Goal: Task Accomplishment & Management: Use online tool/utility

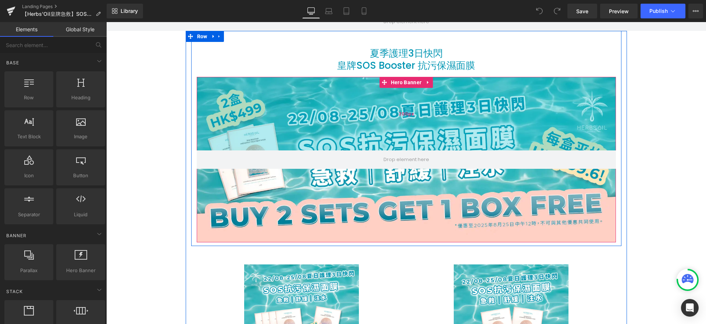
scroll to position [67, 0]
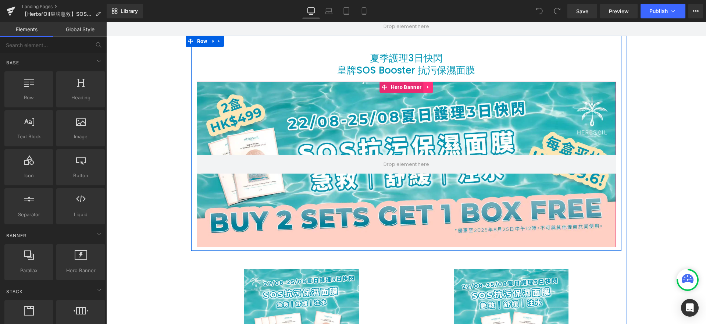
click at [428, 86] on link at bounding box center [428, 87] width 10 height 11
click at [432, 88] on icon at bounding box center [432, 87] width 5 height 5
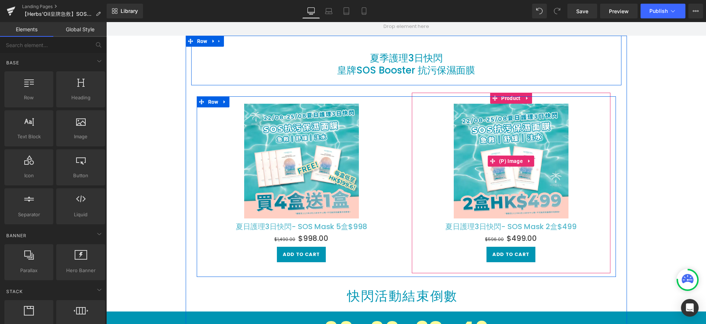
scroll to position [0, 0]
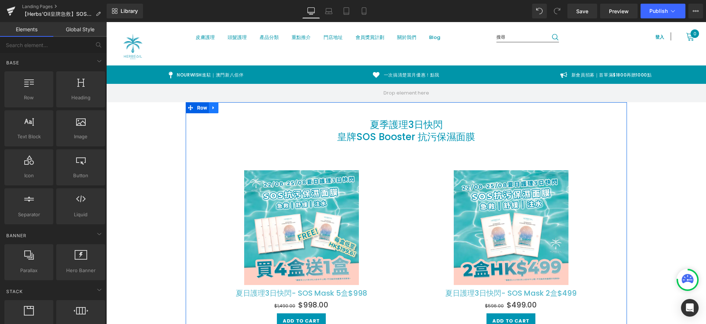
click at [213, 108] on icon at bounding box center [213, 107] width 1 height 3
click at [231, 109] on icon at bounding box center [232, 107] width 5 height 5
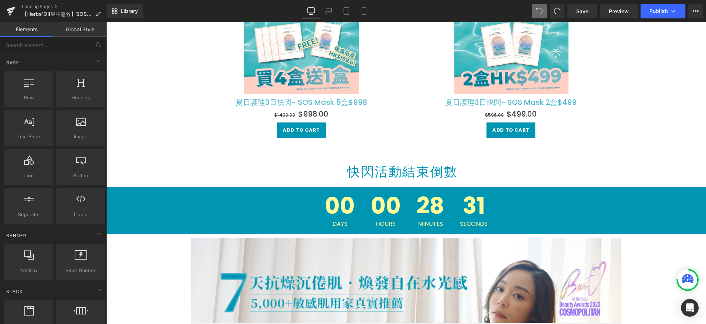
scroll to position [229, 0]
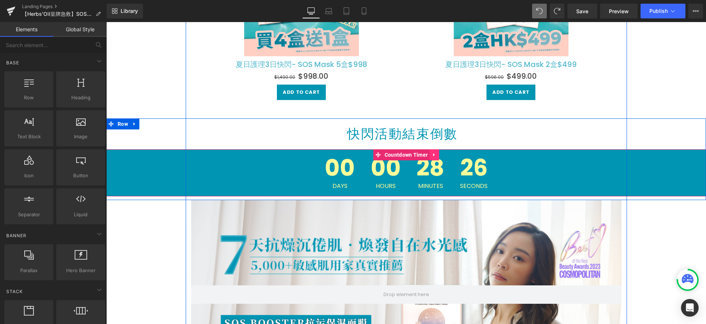
click at [432, 156] on icon at bounding box center [434, 155] width 5 height 6
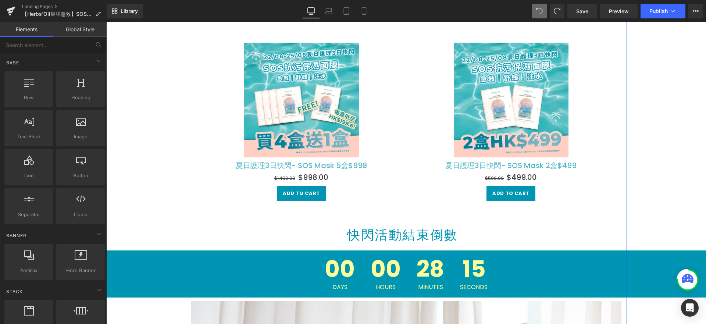
scroll to position [0, 0]
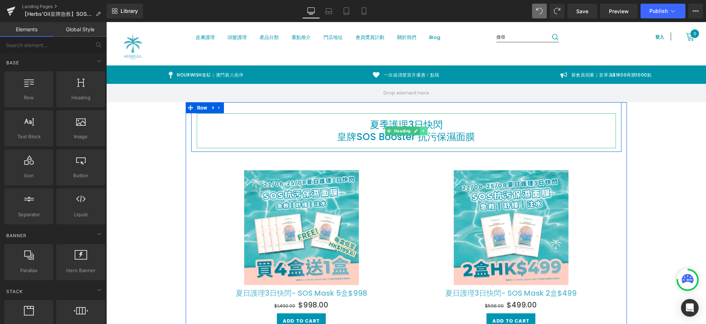
click at [421, 132] on icon at bounding box center [423, 131] width 4 height 4
click at [425, 132] on icon at bounding box center [427, 131] width 4 height 4
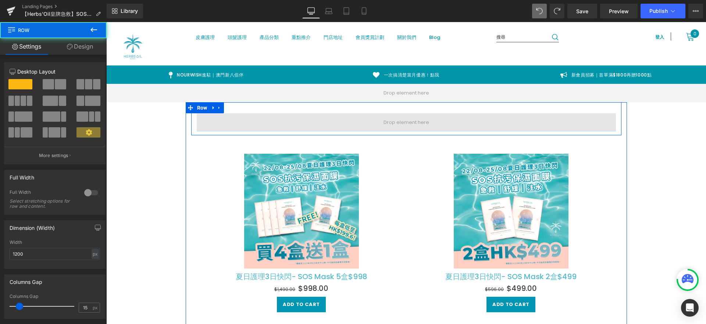
click at [470, 126] on span at bounding box center [406, 122] width 419 height 18
click at [389, 127] on span at bounding box center [406, 122] width 51 height 11
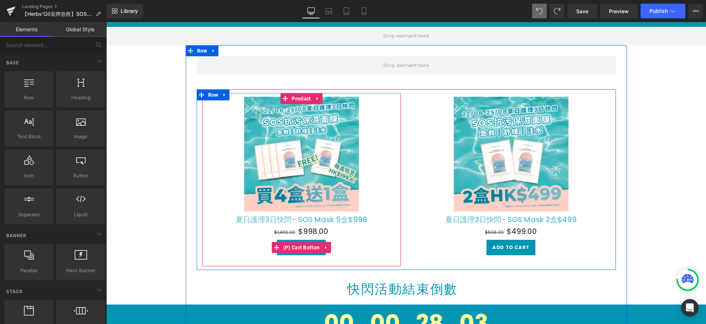
scroll to position [52, 0]
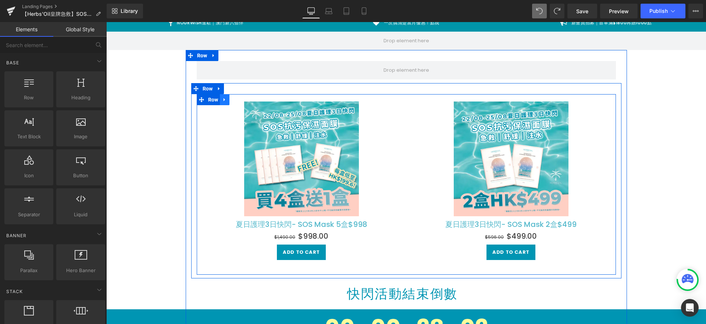
click at [225, 99] on link at bounding box center [225, 99] width 10 height 11
click at [241, 100] on icon at bounding box center [243, 100] width 5 height 6
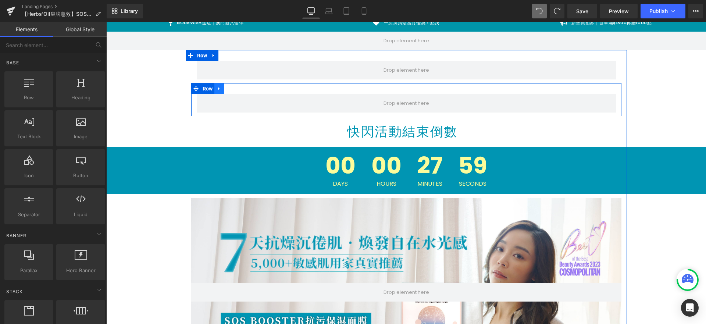
click at [219, 88] on link at bounding box center [219, 88] width 10 height 11
click at [236, 90] on icon at bounding box center [238, 88] width 5 height 5
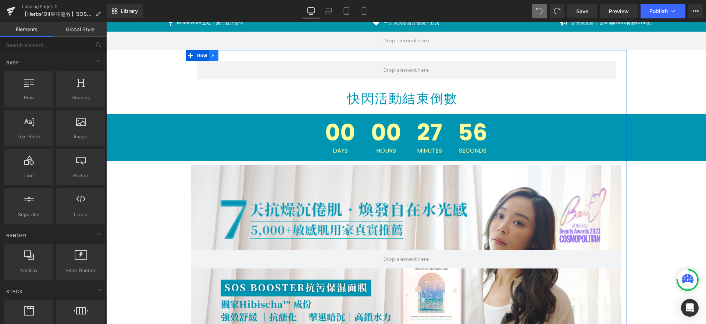
click at [211, 57] on icon at bounding box center [213, 56] width 5 height 6
click at [230, 55] on icon at bounding box center [232, 56] width 5 height 6
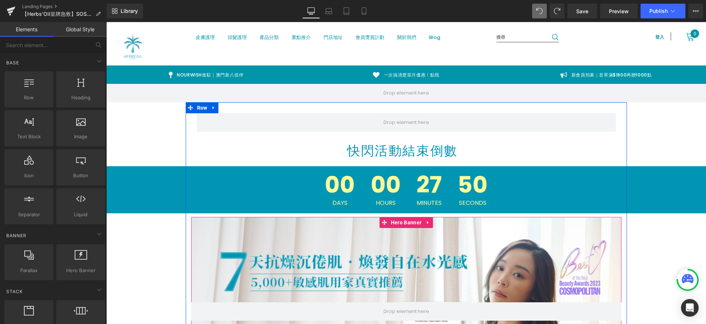
scroll to position [4, 0]
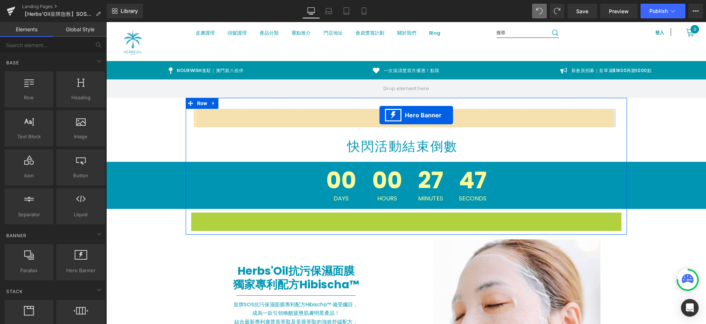
drag, startPoint x: 382, startPoint y: 219, endPoint x: 379, endPoint y: 115, distance: 104.1
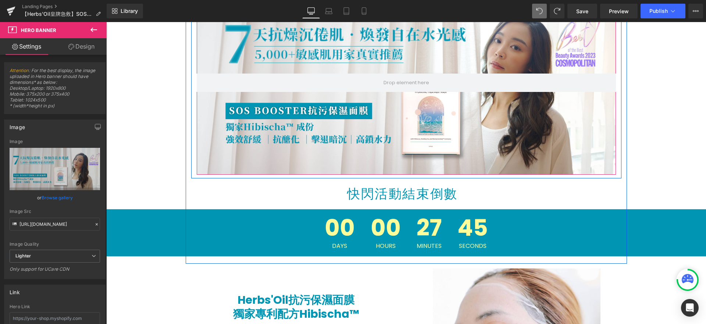
scroll to position [160, 0]
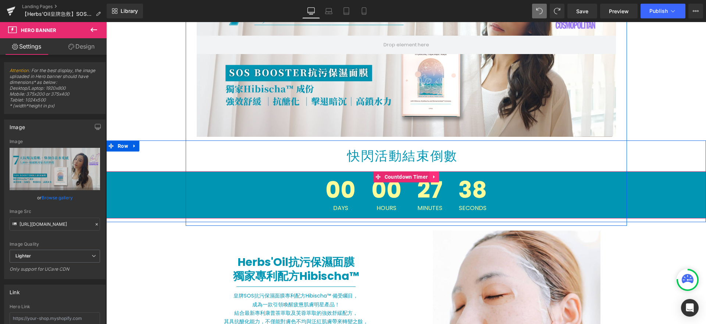
click at [432, 177] on icon at bounding box center [434, 177] width 5 height 6
click at [437, 178] on icon at bounding box center [438, 176] width 5 height 5
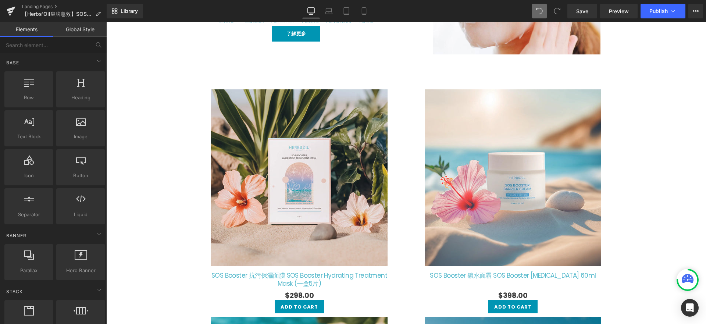
scroll to position [226, 0]
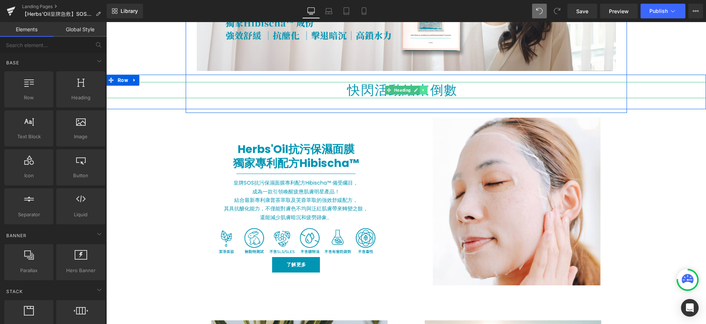
click at [421, 88] on icon at bounding box center [423, 90] width 4 height 4
click at [426, 91] on link at bounding box center [428, 90] width 8 height 9
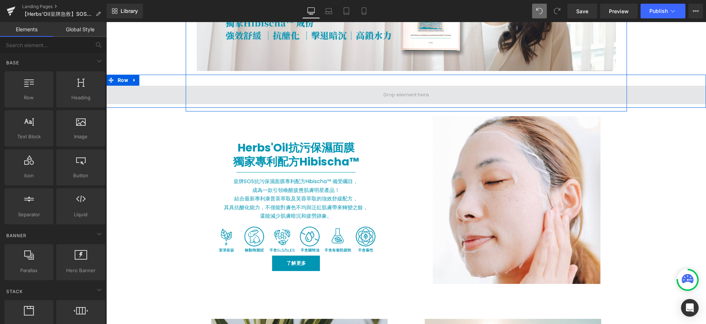
click at [357, 90] on span at bounding box center [406, 95] width 600 height 18
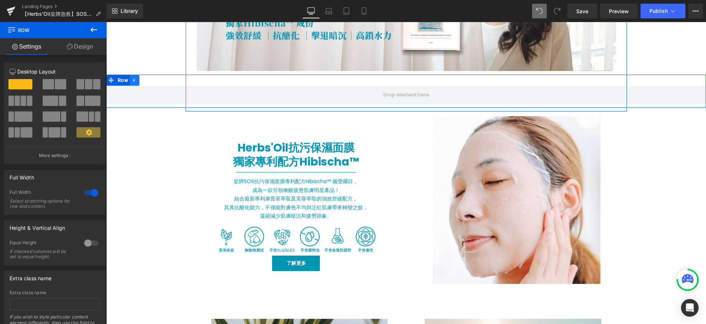
click at [130, 81] on link at bounding box center [135, 80] width 10 height 11
click at [153, 82] on icon at bounding box center [153, 80] width 5 height 5
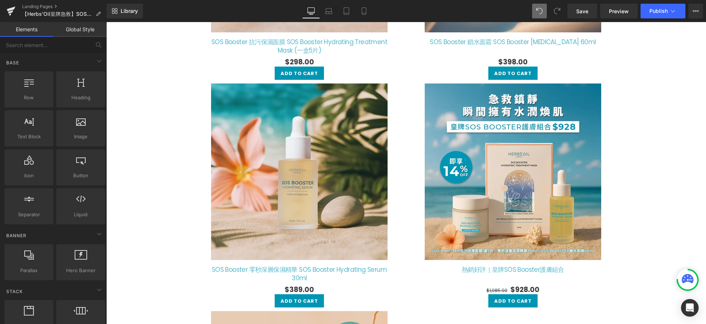
scroll to position [888, 0]
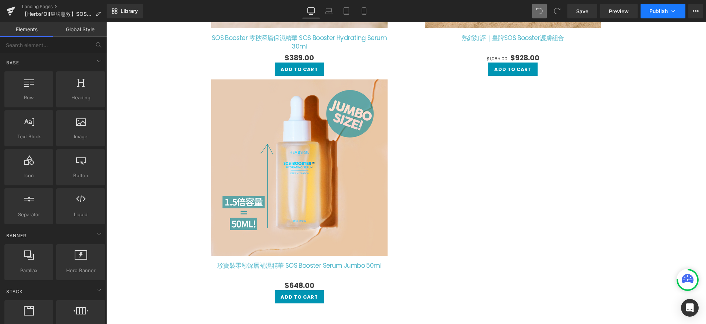
click at [673, 11] on icon at bounding box center [672, 10] width 7 height 7
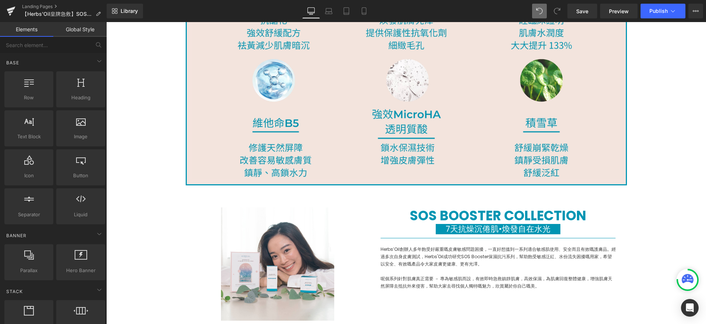
scroll to position [2400, 0]
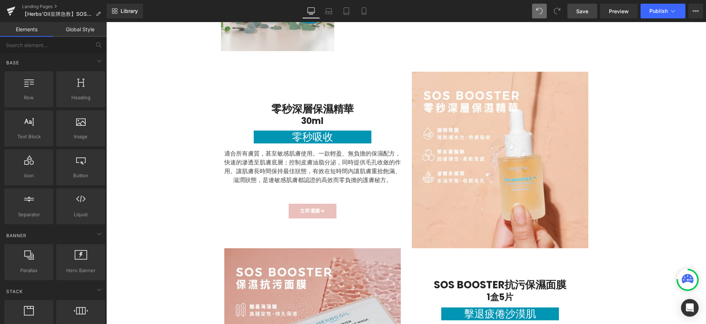
click at [583, 12] on span "Save" at bounding box center [582, 11] width 12 height 8
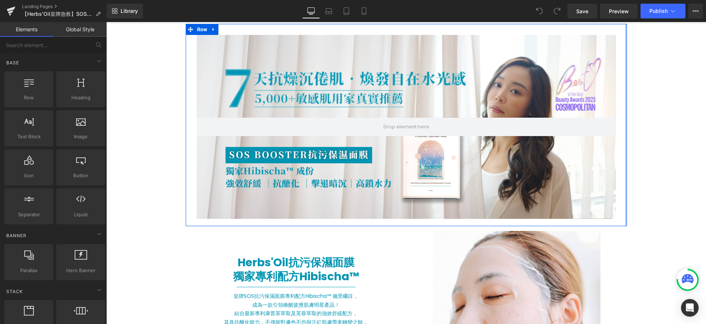
scroll to position [74, 0]
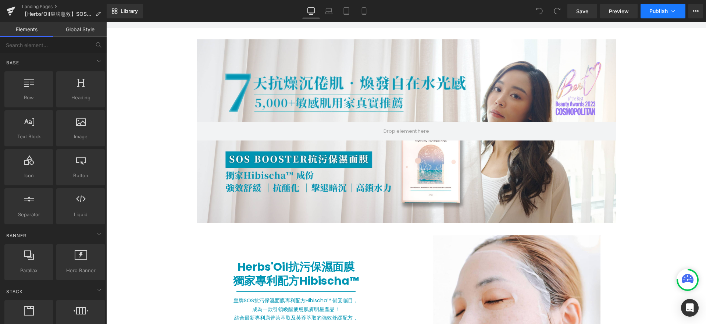
click at [671, 12] on icon at bounding box center [672, 10] width 7 height 7
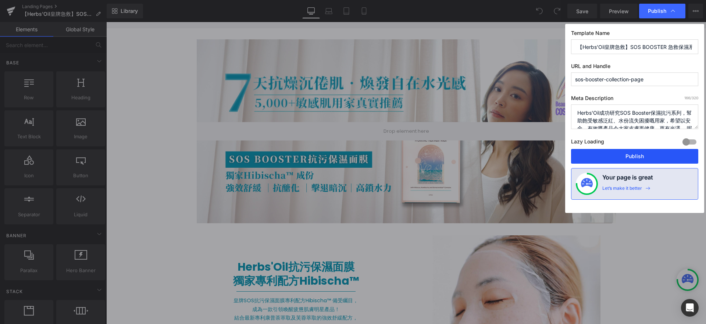
click at [636, 150] on button "Publish" at bounding box center [634, 156] width 127 height 15
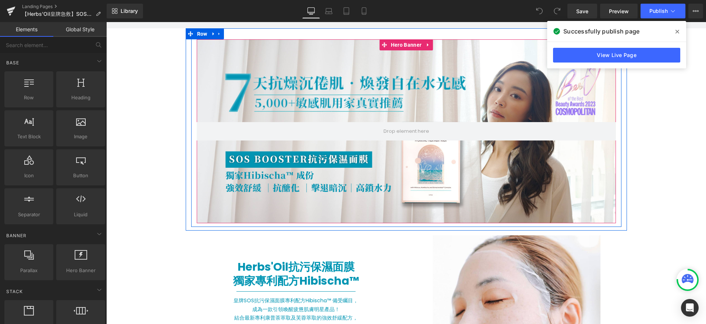
click at [198, 79] on div at bounding box center [406, 131] width 419 height 184
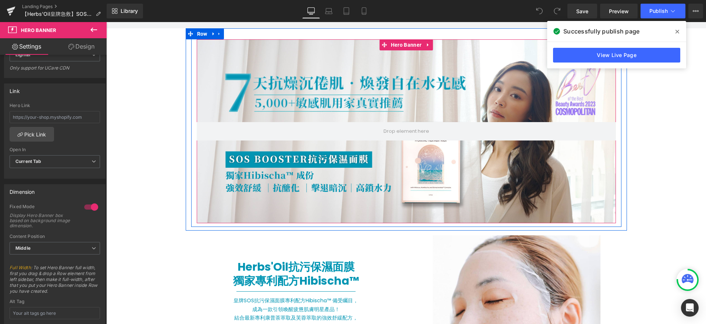
scroll to position [60, 0]
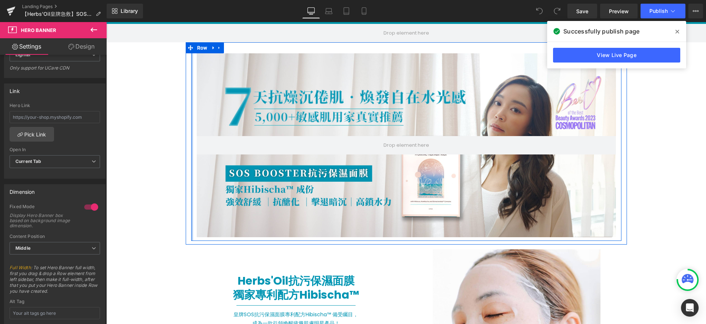
click at [191, 77] on div at bounding box center [192, 141] width 2 height 199
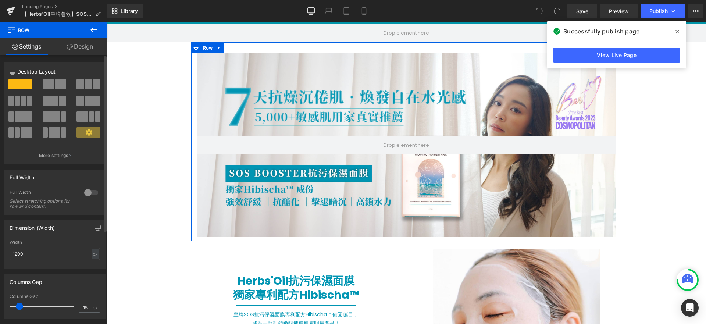
click at [86, 190] on div at bounding box center [91, 193] width 18 height 12
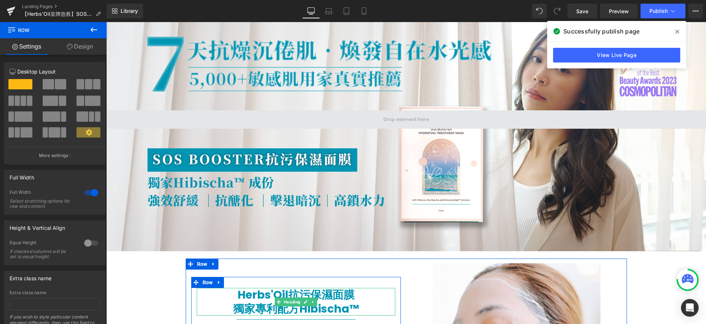
scroll to position [40, 0]
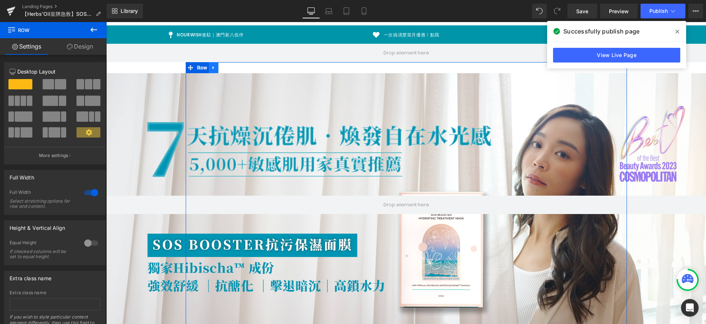
click at [211, 69] on icon at bounding box center [213, 68] width 5 height 6
click at [231, 68] on icon at bounding box center [232, 67] width 5 height 5
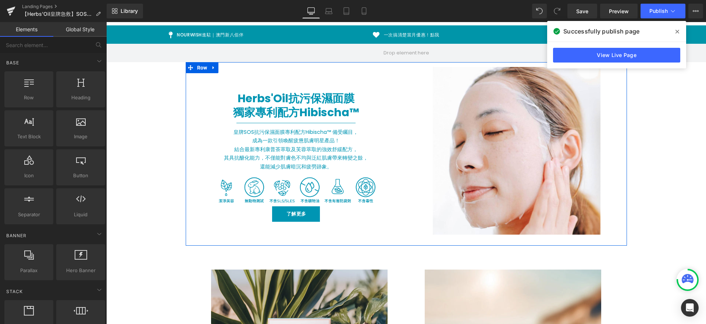
scroll to position [0, 0]
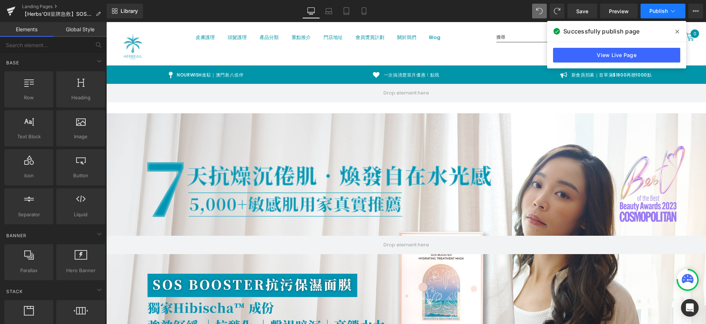
click at [661, 14] on button "Publish" at bounding box center [662, 11] width 45 height 15
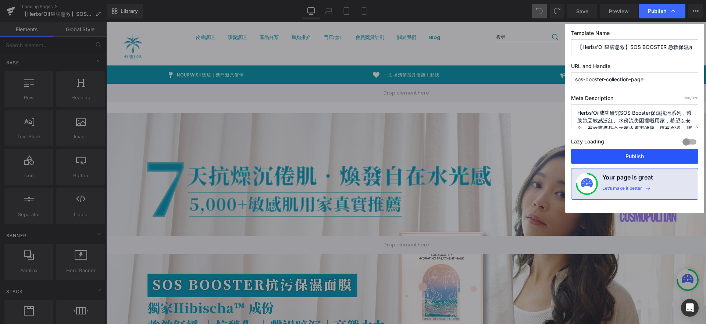
click at [598, 156] on button "Publish" at bounding box center [634, 156] width 127 height 15
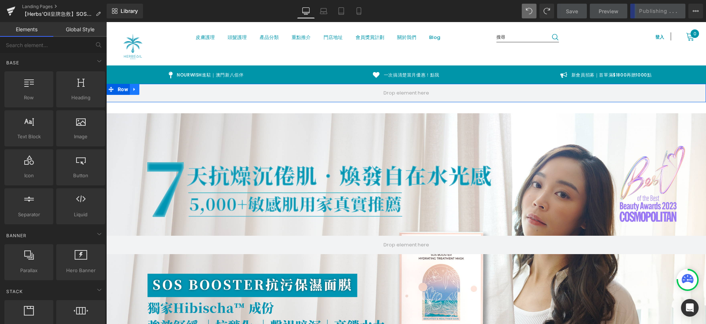
click at [132, 89] on icon at bounding box center [134, 90] width 5 height 6
click at [151, 89] on icon at bounding box center [153, 89] width 5 height 5
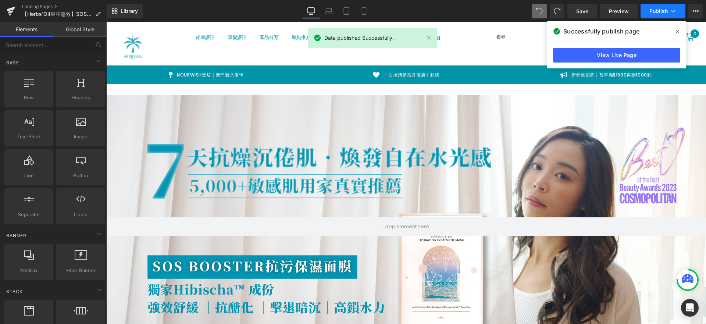
click at [663, 12] on span "Publish" at bounding box center [658, 11] width 18 height 6
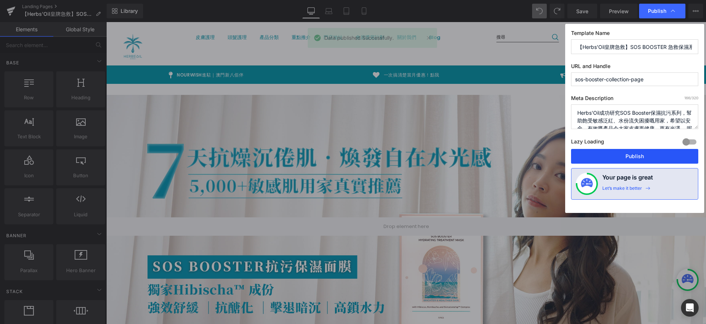
click at [617, 154] on button "Publish" at bounding box center [634, 156] width 127 height 15
